Goal: Information Seeking & Learning: Learn about a topic

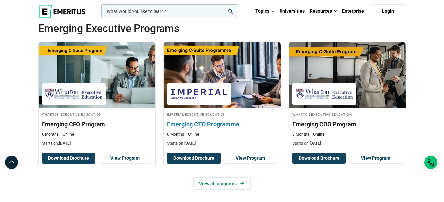
scroll to position [297, 0]
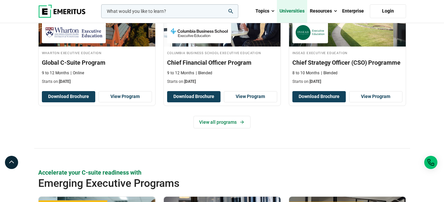
click at [297, 11] on link "Universities" at bounding box center [292, 11] width 30 height 23
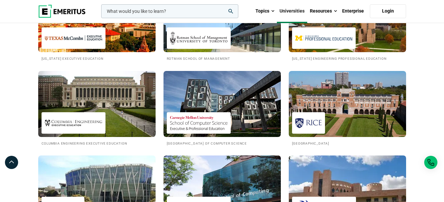
scroll to position [593, 0]
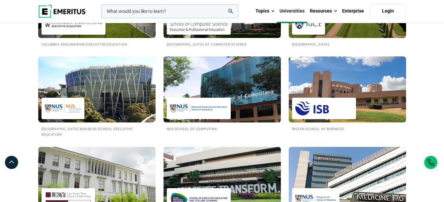
click at [244, 113] on img at bounding box center [221, 89] width 129 height 72
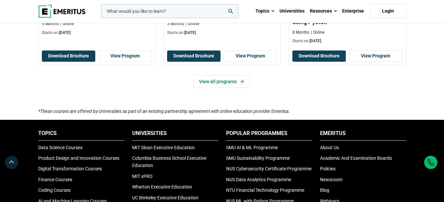
scroll to position [527, 0]
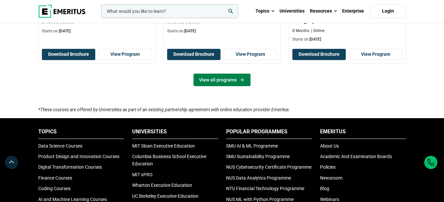
click at [234, 83] on link "View all programs" at bounding box center [221, 79] width 57 height 13
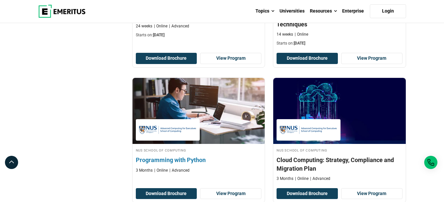
scroll to position [428, 0]
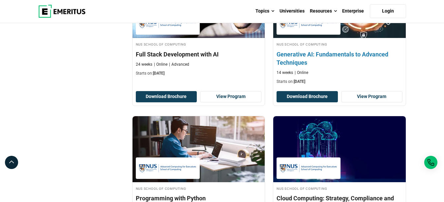
click at [331, 54] on h4 "Generative AI: Fundamentals to Advanced Techniques" at bounding box center [339, 58] width 126 height 16
